Goal: Task Accomplishment & Management: Manage account settings

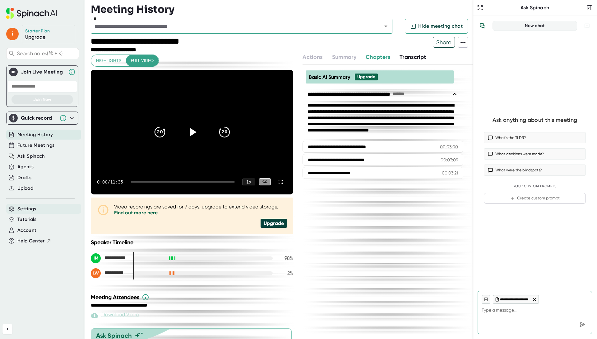
click at [31, 210] on span "Settings" at bounding box center [26, 208] width 19 height 7
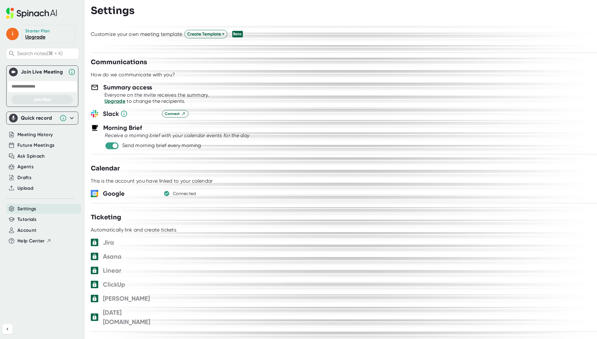
scroll to position [224, 0]
click at [113, 147] on input "checkbox" at bounding box center [115, 146] width 18 height 6
checkbox input "false"
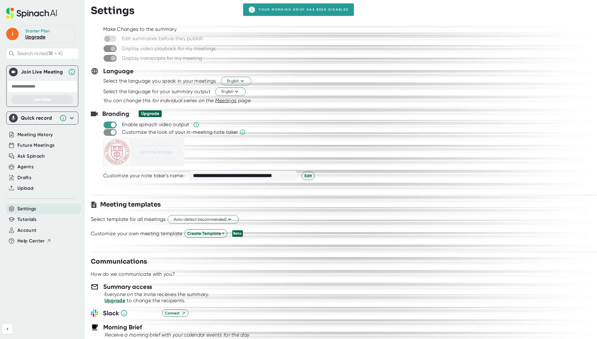
scroll to position [0, 0]
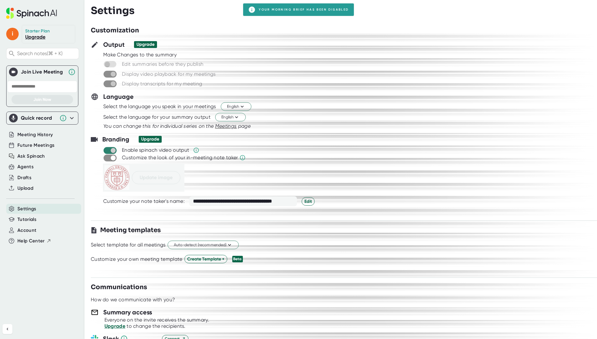
click at [110, 151] on input "checkbox" at bounding box center [113, 150] width 18 height 6
checkbox input "false"
click at [308, 202] on span "Edit" at bounding box center [308, 201] width 7 height 7
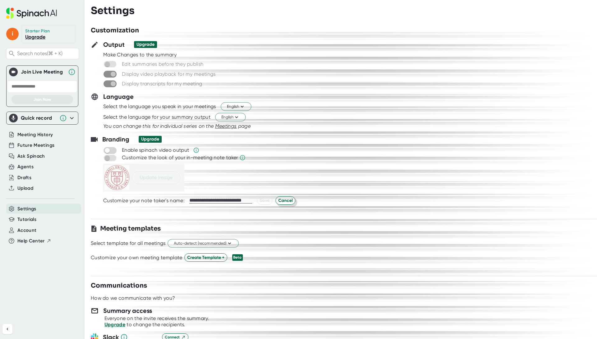
click at [282, 200] on span "Cancel" at bounding box center [285, 200] width 14 height 7
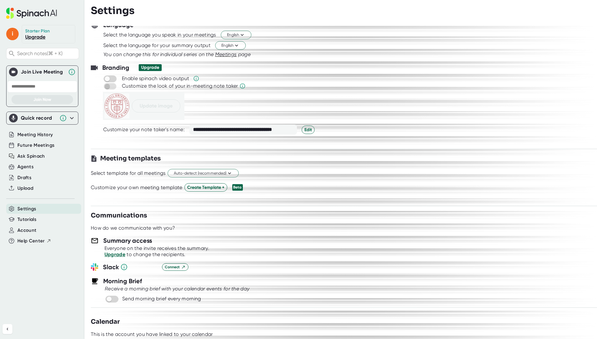
scroll to position [80, 0]
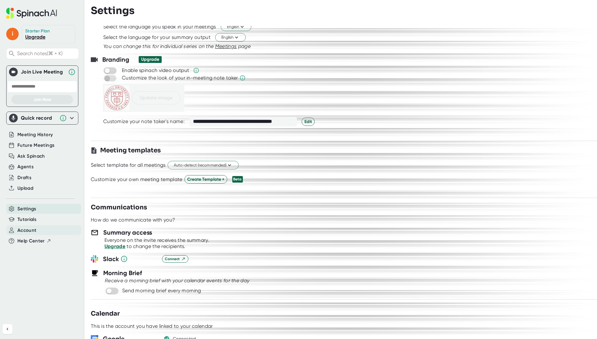
click at [36, 229] on div "Account" at bounding box center [43, 230] width 75 height 10
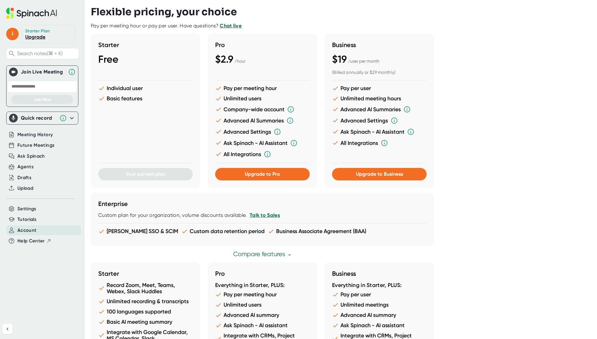
scroll to position [242, 0]
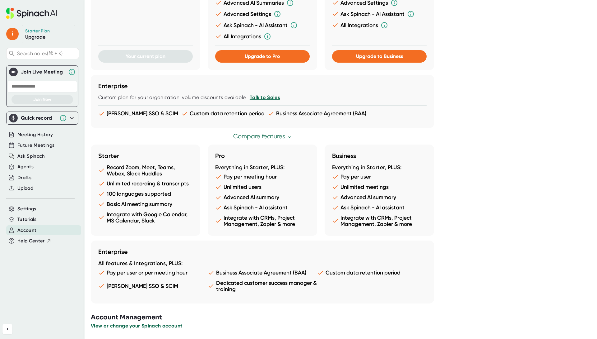
click at [152, 327] on span "View or change your Spinach account" at bounding box center [136, 325] width 91 height 6
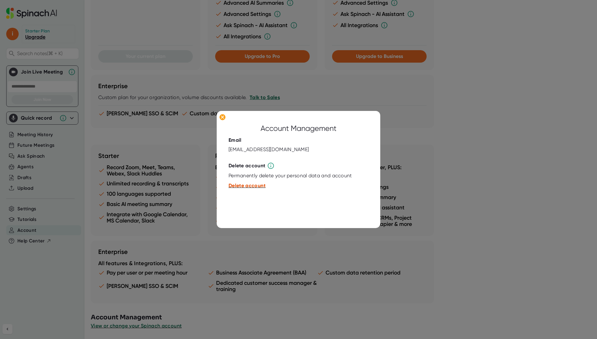
click at [243, 183] on span "Delete account" at bounding box center [247, 185] width 37 height 6
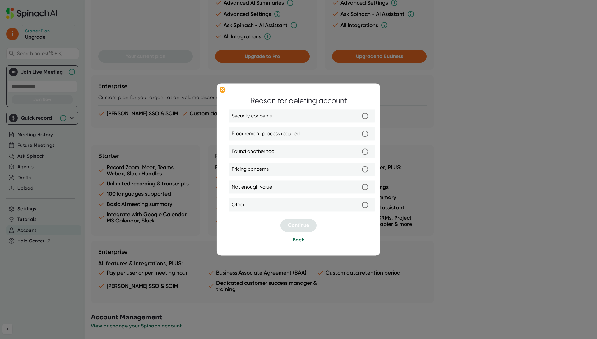
click at [296, 207] on label "Other" at bounding box center [302, 204] width 140 height 13
click at [359, 207] on input "Other" at bounding box center [365, 204] width 13 height 13
radio input "true"
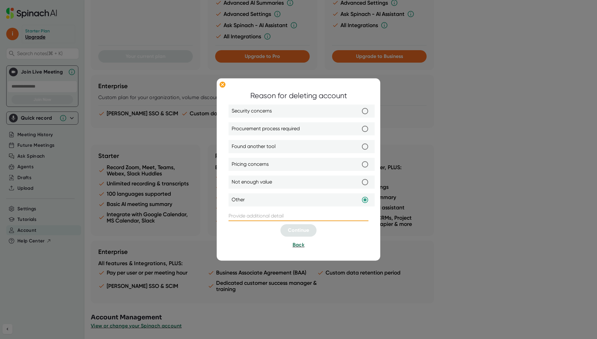
click at [293, 218] on input "text" at bounding box center [299, 216] width 140 height 10
click at [298, 221] on input "Don't need it, right now" at bounding box center [299, 216] width 140 height 10
type input "Don't need it, right now"
click at [298, 227] on span "Continue" at bounding box center [298, 230] width 21 height 6
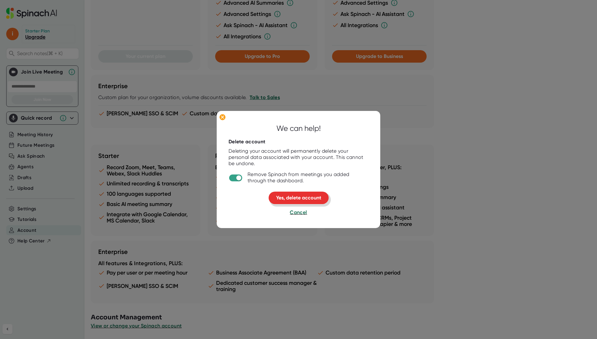
click at [312, 196] on span "Yes, delete account" at bounding box center [298, 197] width 45 height 6
